Goal: Navigation & Orientation: Understand site structure

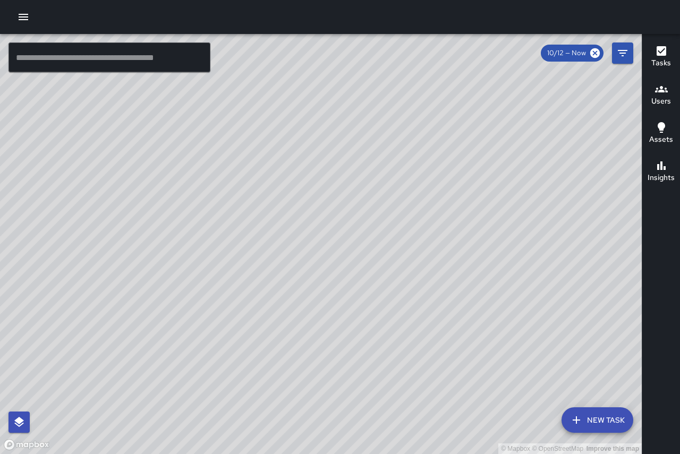
click at [453, 415] on div "© Mapbox © OpenStreetMap Improve this map" at bounding box center [321, 244] width 642 height 420
drag, startPoint x: 226, startPoint y: 300, endPoint x: 449, endPoint y: 260, distance: 226.0
click at [526, 251] on div "© Mapbox © OpenStreetMap Improve this map" at bounding box center [321, 244] width 642 height 420
drag, startPoint x: 277, startPoint y: 345, endPoint x: 336, endPoint y: 217, distance: 141.6
click at [336, 217] on div "© Mapbox © OpenStreetMap Improve this map" at bounding box center [321, 244] width 642 height 420
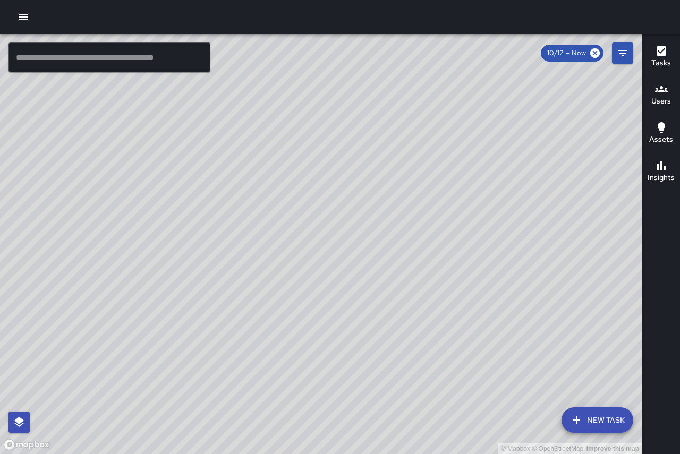
drag, startPoint x: 377, startPoint y: 364, endPoint x: 381, endPoint y: 223, distance: 141.3
click at [381, 223] on div "© Mapbox © OpenStreetMap Improve this map" at bounding box center [321, 244] width 642 height 420
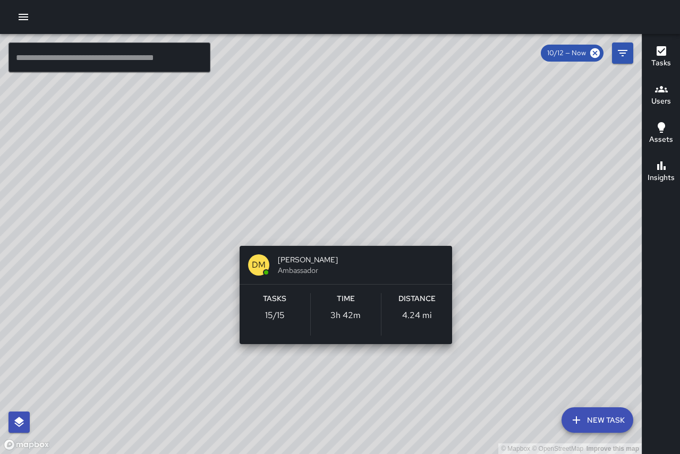
click at [343, 233] on div "© Mapbox © OpenStreetMap Improve this map DM [PERSON_NAME] Ambassador Tasks 15 …" at bounding box center [321, 244] width 642 height 420
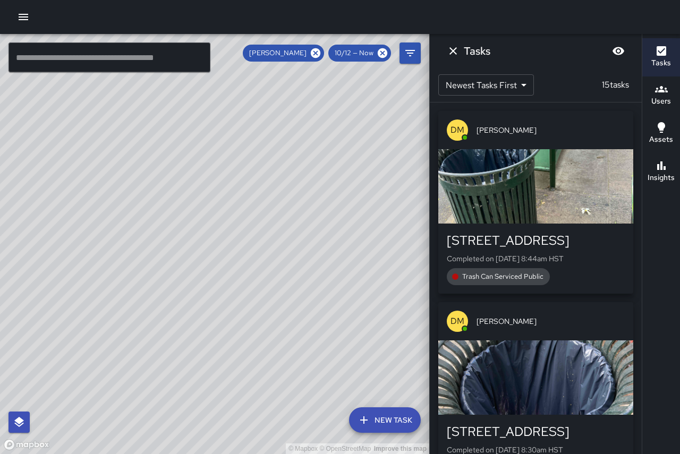
click at [342, 227] on div "© Mapbox © OpenStreetMap Improve this map" at bounding box center [214, 244] width 429 height 420
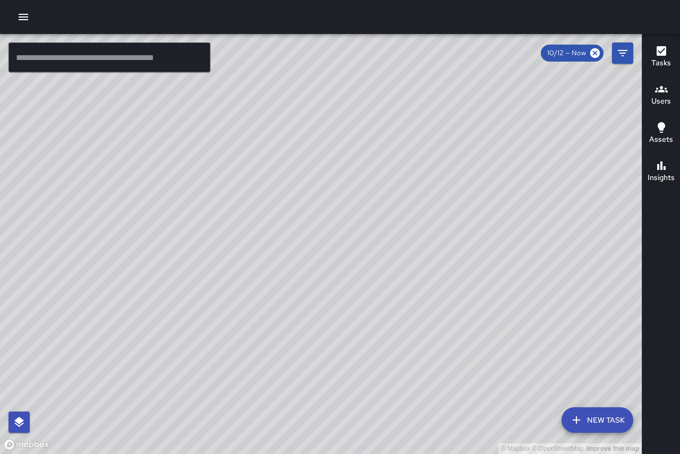
drag, startPoint x: 530, startPoint y: 321, endPoint x: 414, endPoint y: 231, distance: 146.5
click at [415, 232] on div "© Mapbox © OpenStreetMap Improve this map" at bounding box center [321, 244] width 642 height 420
click at [346, 149] on div "© Mapbox © OpenStreetMap Improve this map DM Donald Mcintire Ambassador Tasks 1…" at bounding box center [321, 244] width 642 height 420
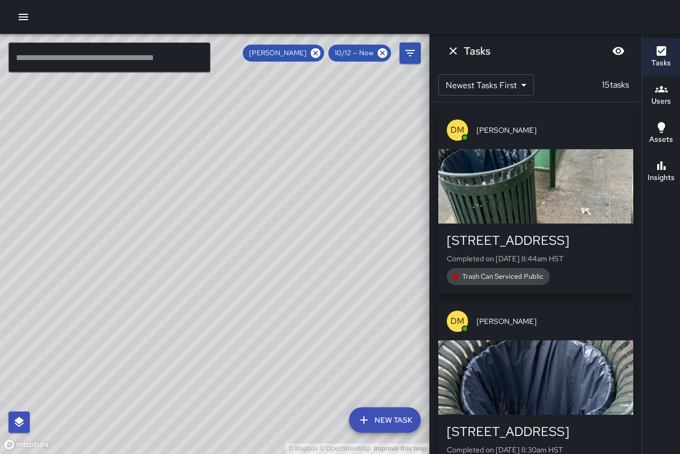
drag, startPoint x: 260, startPoint y: 158, endPoint x: 80, endPoint y: 226, distance: 192.7
click at [80, 226] on div "© Mapbox © OpenStreetMap Improve this map" at bounding box center [214, 244] width 429 height 420
drag, startPoint x: 81, startPoint y: 224, endPoint x: 145, endPoint y: 333, distance: 126.9
click at [145, 333] on div "© Mapbox © OpenStreetMap Improve this map" at bounding box center [214, 244] width 429 height 420
drag, startPoint x: 33, startPoint y: 214, endPoint x: 107, endPoint y: 229, distance: 75.5
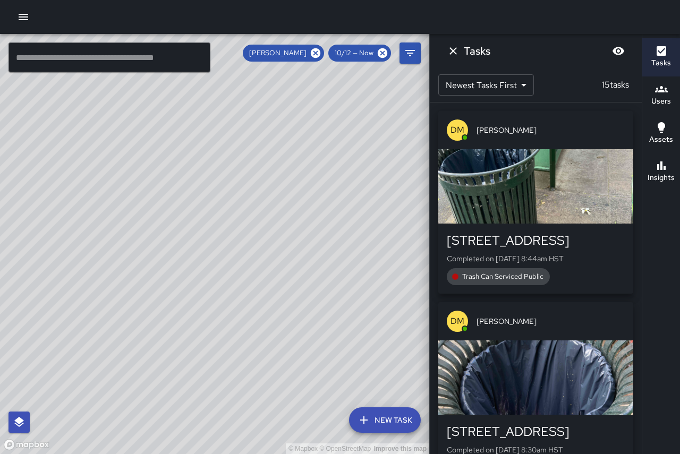
click at [107, 229] on div "© Mapbox © OpenStreetMap Improve this map" at bounding box center [214, 244] width 429 height 420
drag, startPoint x: 81, startPoint y: 161, endPoint x: 183, endPoint y: 268, distance: 148.0
click at [183, 268] on div "© Mapbox © OpenStreetMap Improve this map" at bounding box center [214, 244] width 429 height 420
click at [180, 197] on div "© Mapbox © OpenStreetMap Improve this map" at bounding box center [214, 244] width 429 height 420
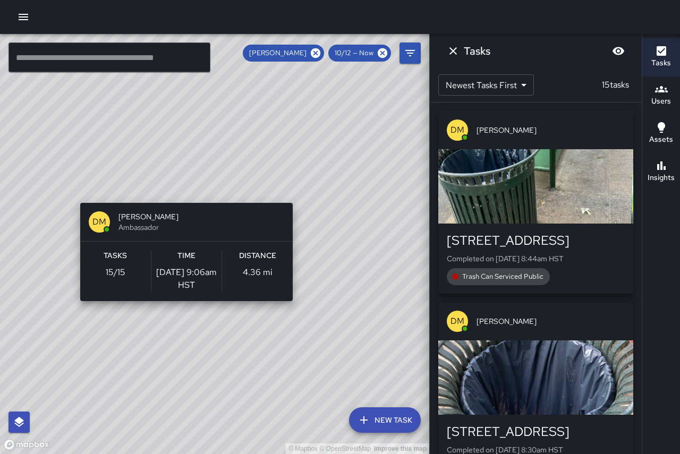
click at [182, 197] on div "© Mapbox © OpenStreetMap Improve this map DM Donald Mcintire Ambassador Tasks 1…" at bounding box center [214, 244] width 429 height 420
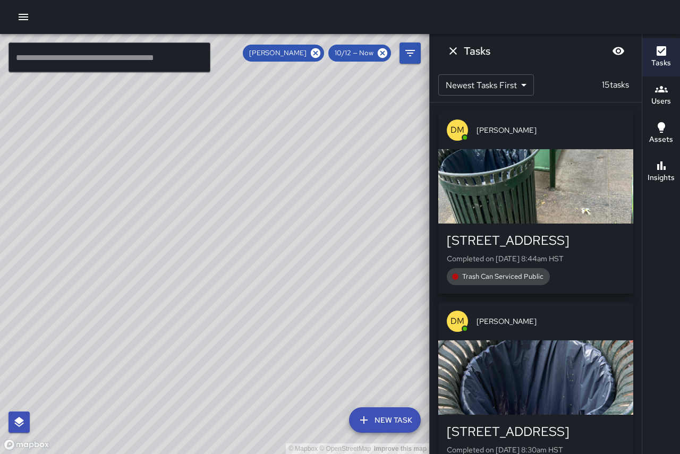
drag, startPoint x: 125, startPoint y: 205, endPoint x: 148, endPoint y: 236, distance: 38.0
click at [148, 236] on div "© Mapbox © OpenStreetMap Improve this map" at bounding box center [214, 244] width 429 height 420
drag, startPoint x: 148, startPoint y: 235, endPoint x: 226, endPoint y: 192, distance: 89.6
click at [226, 192] on div "© Mapbox © OpenStreetMap Improve this map" at bounding box center [214, 244] width 429 height 420
drag, startPoint x: 220, startPoint y: 217, endPoint x: 201, endPoint y: 303, distance: 88.0
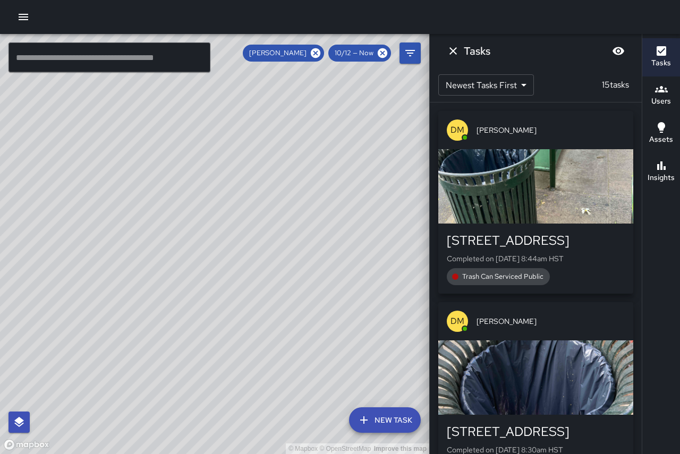
click at [201, 306] on div "© Mapbox © OpenStreetMap Improve this map" at bounding box center [214, 244] width 429 height 420
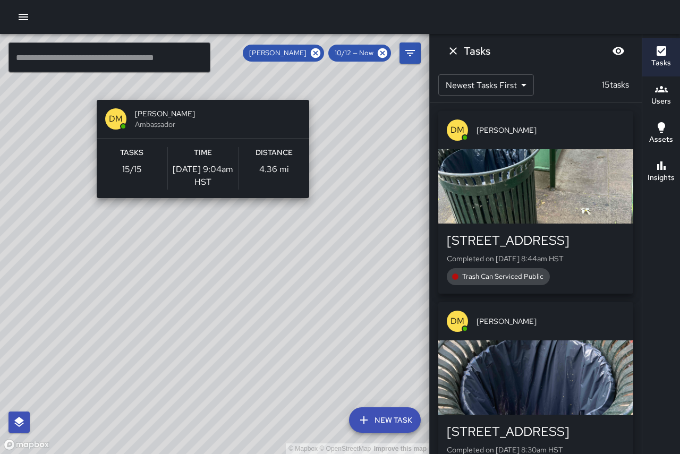
drag, startPoint x: 275, startPoint y: 353, endPoint x: 198, endPoint y: 158, distance: 209.6
click at [198, 158] on div "DM Donald Mcintire Ambassador Tasks 15 / 15 Time 10/12/2025, 9:04am HST Distanc…" at bounding box center [202, 149] width 221 height 107
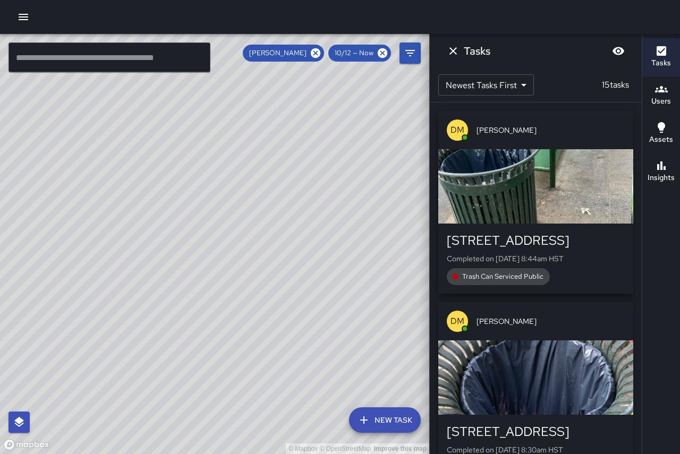
drag, startPoint x: 206, startPoint y: 263, endPoint x: 89, endPoint y: 53, distance: 240.6
click at [89, 53] on div "© Mapbox © OpenStreetMap Improve this map ​ New Task Donald Mcintire 10/12 — No…" at bounding box center [214, 244] width 429 height 420
drag, startPoint x: 255, startPoint y: 342, endPoint x: 311, endPoint y: 407, distance: 85.9
click at [314, 420] on div "© Mapbox © OpenStreetMap Improve this map" at bounding box center [214, 244] width 429 height 420
drag, startPoint x: 141, startPoint y: 117, endPoint x: 248, endPoint y: 353, distance: 258.6
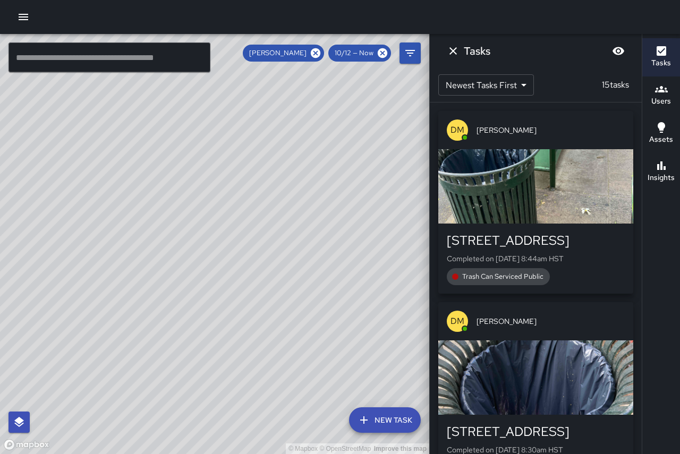
click at [238, 395] on div "© Mapbox © OpenStreetMap Improve this map" at bounding box center [214, 244] width 429 height 420
drag, startPoint x: 200, startPoint y: 256, endPoint x: 200, endPoint y: 234, distance: 21.8
click at [199, 237] on div "© Mapbox © OpenStreetMap Improve this map" at bounding box center [214, 244] width 429 height 420
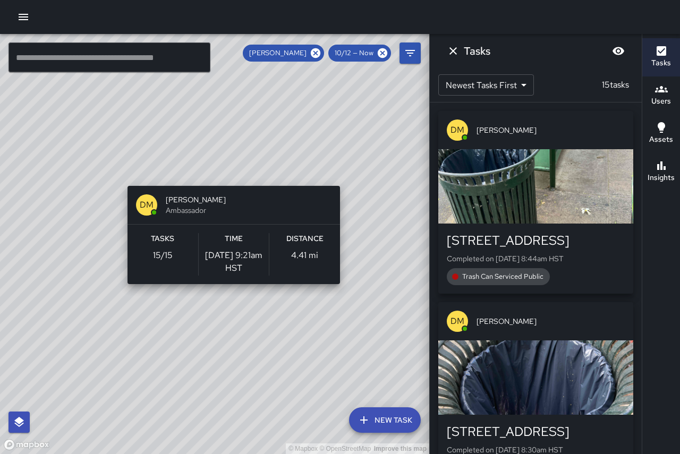
click at [344, 180] on div "© Mapbox © OpenStreetMap Improve this map DM Donald Mcintire Ambassador Tasks 1…" at bounding box center [214, 244] width 429 height 420
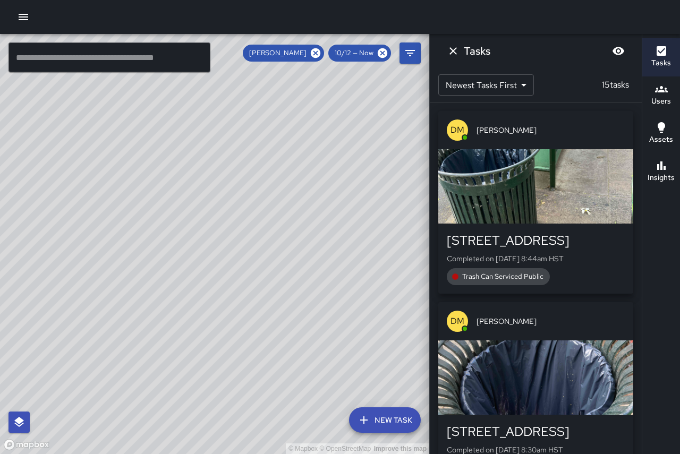
drag, startPoint x: 346, startPoint y: 212, endPoint x: 242, endPoint y: 194, distance: 105.7
click at [242, 194] on div "© Mapbox © OpenStreetMap Improve this map" at bounding box center [214, 244] width 429 height 420
drag, startPoint x: 245, startPoint y: 360, endPoint x: 165, endPoint y: 91, distance: 280.5
click at [165, 91] on div "© Mapbox © OpenStreetMap Improve this map" at bounding box center [214, 244] width 429 height 420
drag, startPoint x: 279, startPoint y: 306, endPoint x: 163, endPoint y: 162, distance: 185.4
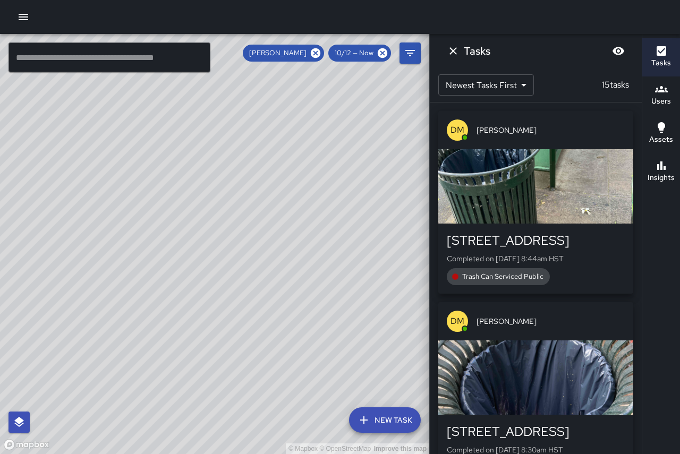
click at [163, 162] on div "© Mapbox © OpenStreetMap Improve this map" at bounding box center [214, 244] width 429 height 420
drag, startPoint x: 339, startPoint y: 315, endPoint x: 302, endPoint y: 180, distance: 140.3
click at [302, 180] on div "© Mapbox © OpenStreetMap Improve this map" at bounding box center [214, 244] width 429 height 420
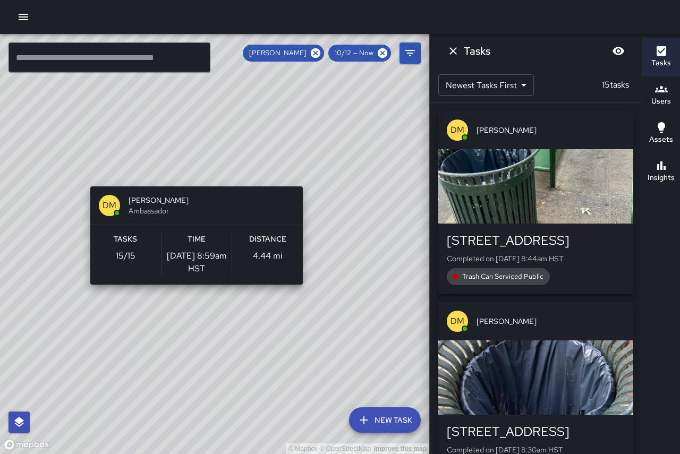
drag, startPoint x: 296, startPoint y: 317, endPoint x: 192, endPoint y: 181, distance: 171.6
click at [192, 181] on div "© Mapbox © OpenStreetMap Improve this map DM Donald Mcintire Ambassador Tasks 1…" at bounding box center [214, 244] width 429 height 420
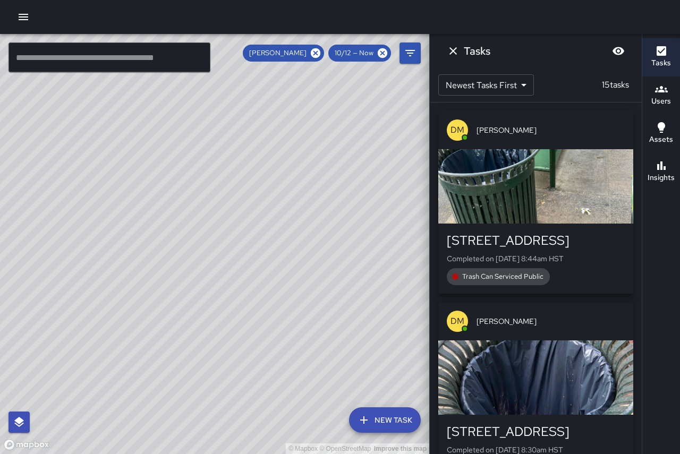
drag, startPoint x: 240, startPoint y: 373, endPoint x: 76, endPoint y: 201, distance: 237.1
click at [76, 201] on div "© Mapbox © OpenStreetMap Improve this map" at bounding box center [214, 244] width 429 height 420
drag, startPoint x: 160, startPoint y: 244, endPoint x: 230, endPoint y: 271, distance: 74.7
click at [234, 271] on div "© Mapbox © OpenStreetMap Improve this map" at bounding box center [214, 244] width 429 height 420
drag, startPoint x: 237, startPoint y: 224, endPoint x: 132, endPoint y: 258, distance: 110.7
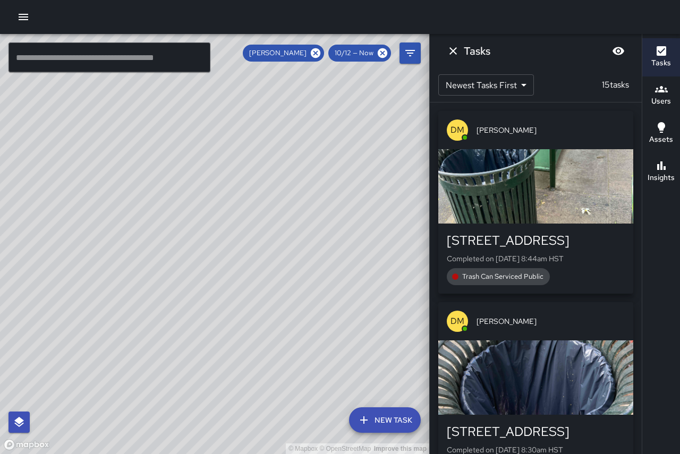
click at [134, 262] on div "© Mapbox © OpenStreetMap Improve this map" at bounding box center [214, 244] width 429 height 420
drag, startPoint x: 350, startPoint y: 282, endPoint x: 178, endPoint y: 200, distance: 190.1
click at [178, 200] on div "© Mapbox © OpenStreetMap Improve this map" at bounding box center [214, 244] width 429 height 420
drag, startPoint x: 270, startPoint y: 266, endPoint x: 209, endPoint y: 224, distance: 73.8
click at [209, 224] on div "© Mapbox © OpenStreetMap Improve this map" at bounding box center [214, 244] width 429 height 420
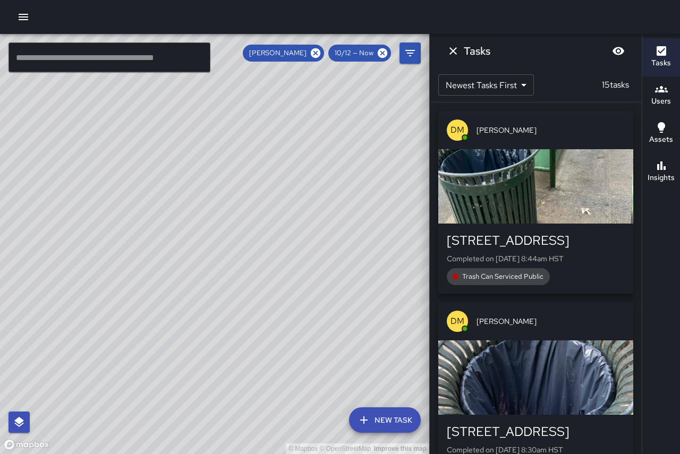
drag, startPoint x: 221, startPoint y: 252, endPoint x: 317, endPoint y: 204, distance: 106.9
click at [317, 204] on div "© Mapbox © OpenStreetMap Improve this map" at bounding box center [214, 244] width 429 height 420
